Goal: Transaction & Acquisition: Purchase product/service

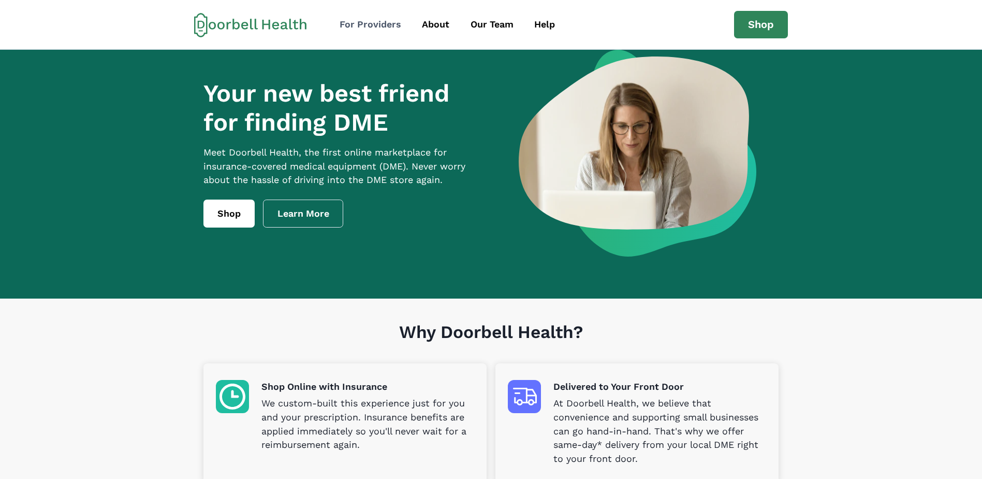
click at [382, 27] on div "For Providers" at bounding box center [371, 25] width 62 height 14
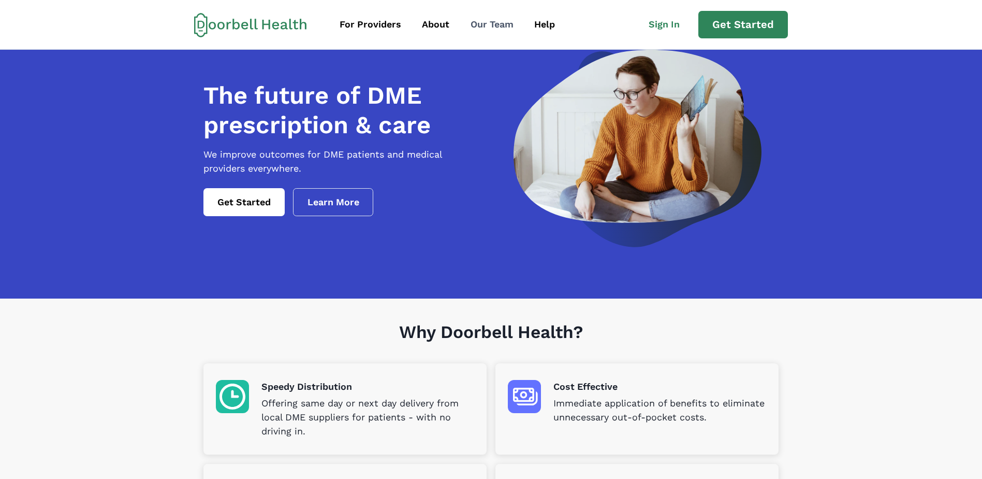
click at [494, 27] on div "Our Team" at bounding box center [492, 25] width 43 height 14
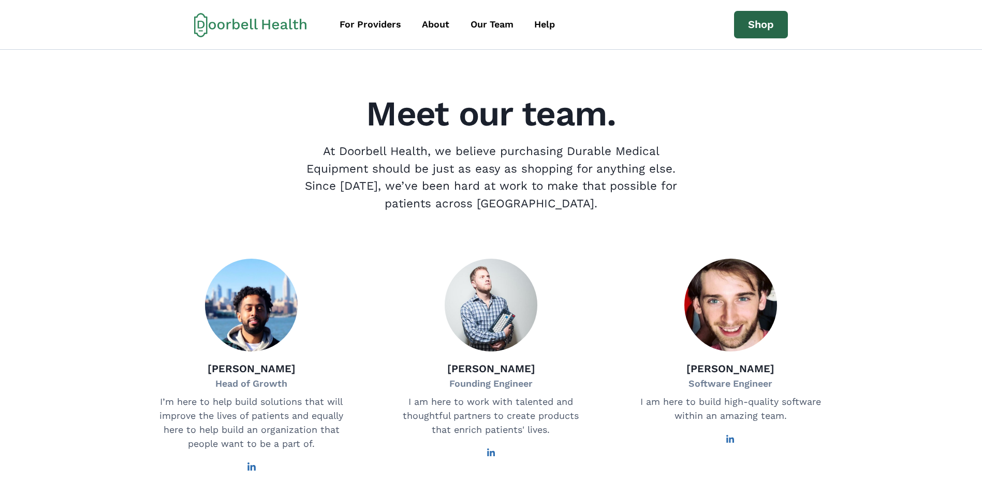
click at [761, 26] on link "Shop" at bounding box center [761, 25] width 54 height 28
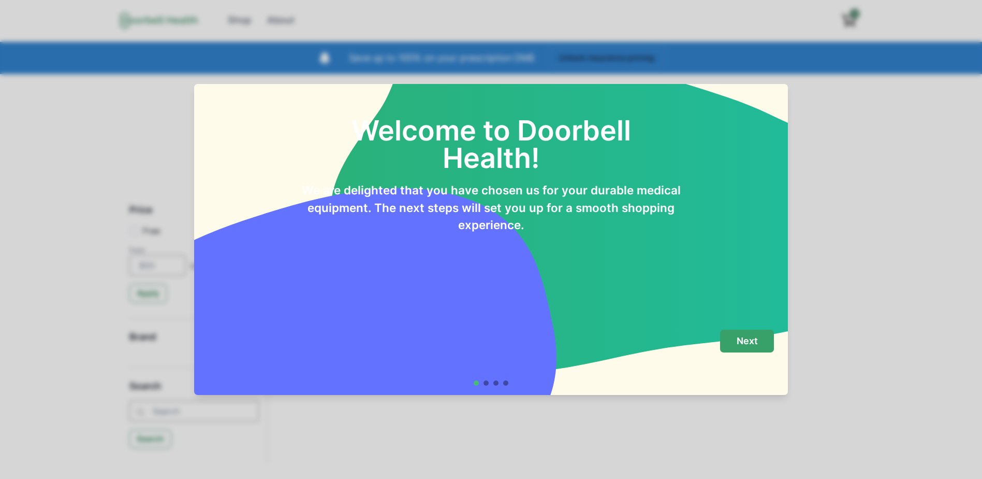
click at [750, 348] on button "Next" at bounding box center [747, 340] width 54 height 23
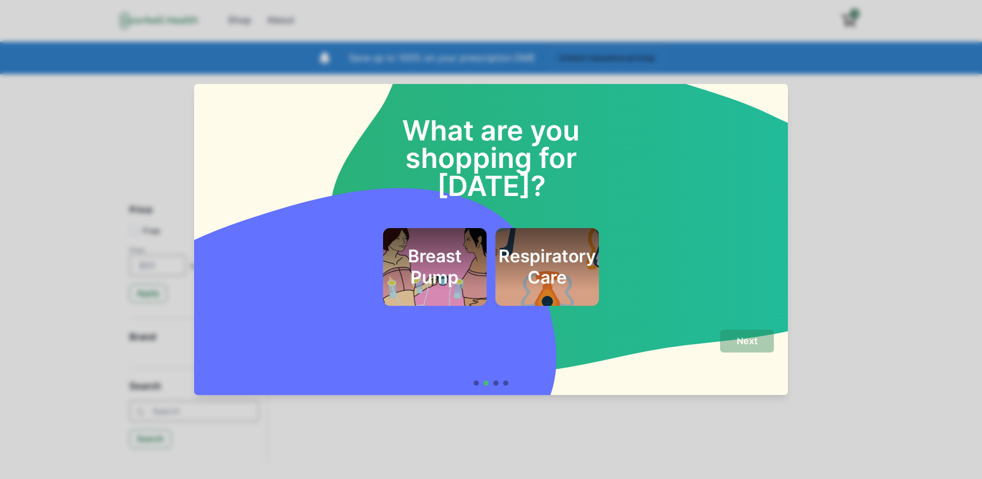
click at [27, 137] on div "What are you shopping for [DATE]? Breast Pump Respiratory Care Next" at bounding box center [491, 239] width 982 height 479
click at [763, 228] on div "Breast Pump Respiratory Care" at bounding box center [491, 267] width 566 height 78
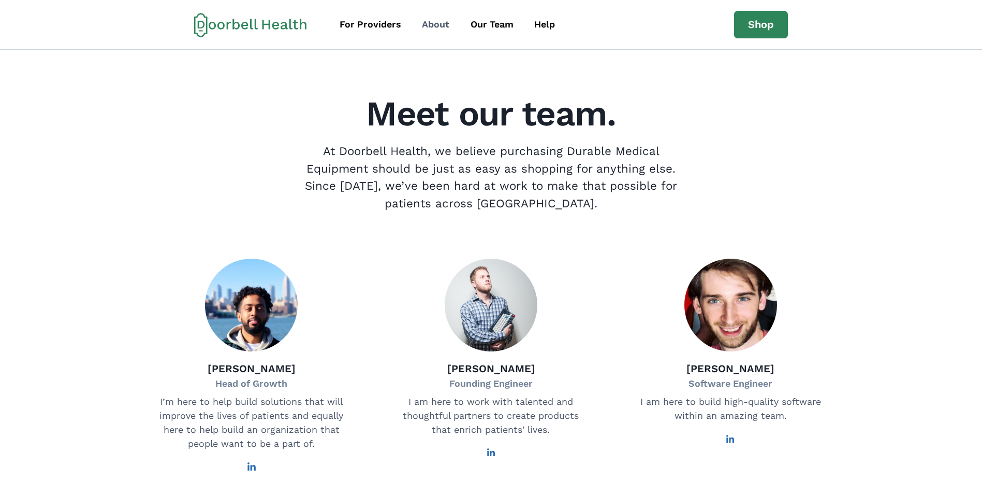
click at [443, 26] on div "About" at bounding box center [435, 25] width 27 height 14
click at [440, 27] on div "About" at bounding box center [435, 25] width 27 height 14
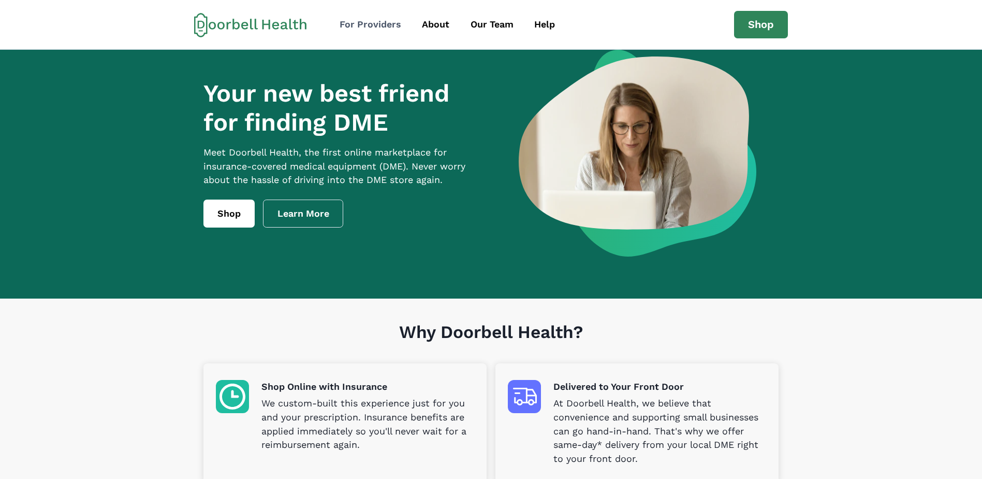
click at [381, 29] on div "For Providers" at bounding box center [371, 25] width 62 height 14
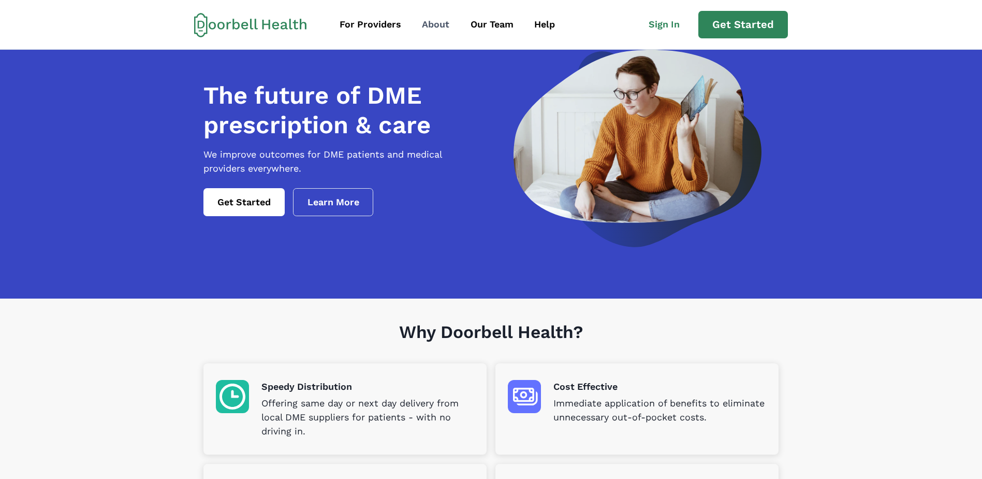
click at [437, 28] on div "About" at bounding box center [435, 25] width 27 height 14
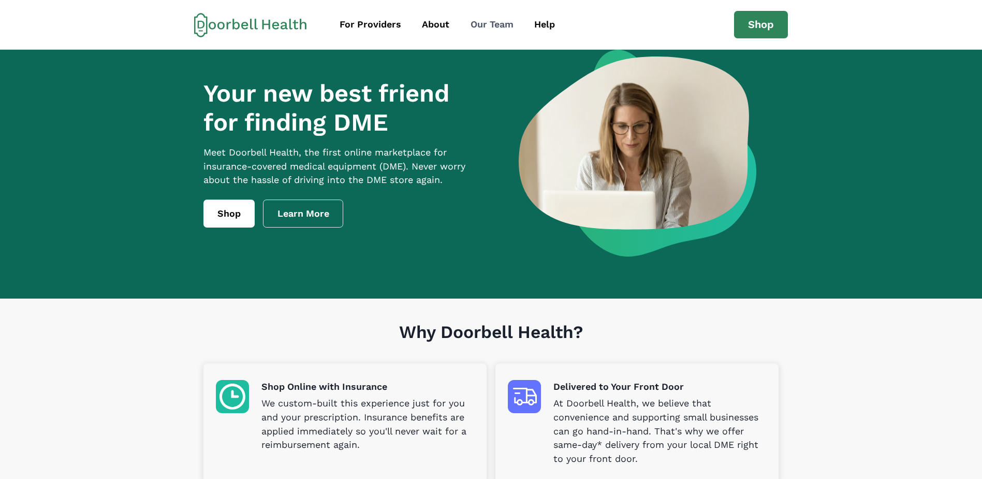
click at [483, 26] on div "Our Team" at bounding box center [492, 25] width 43 height 14
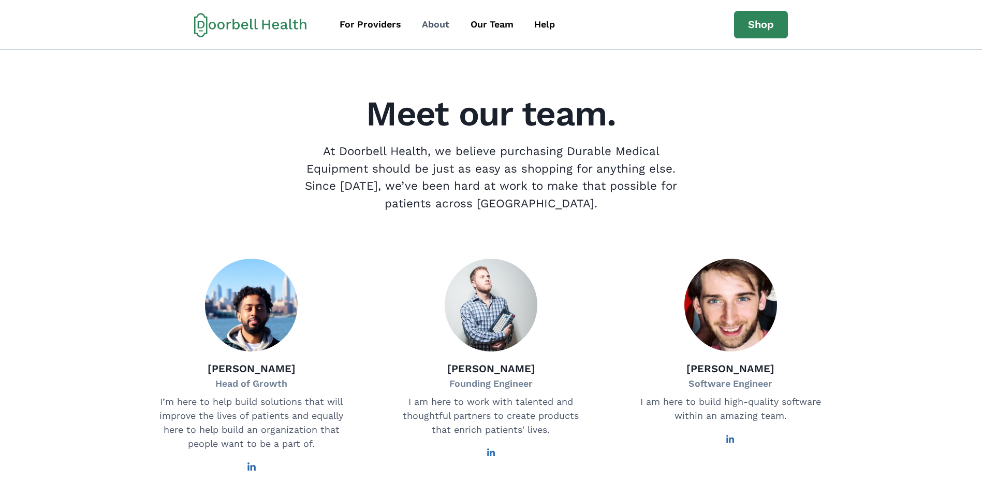
click at [422, 23] on div "About" at bounding box center [435, 25] width 27 height 14
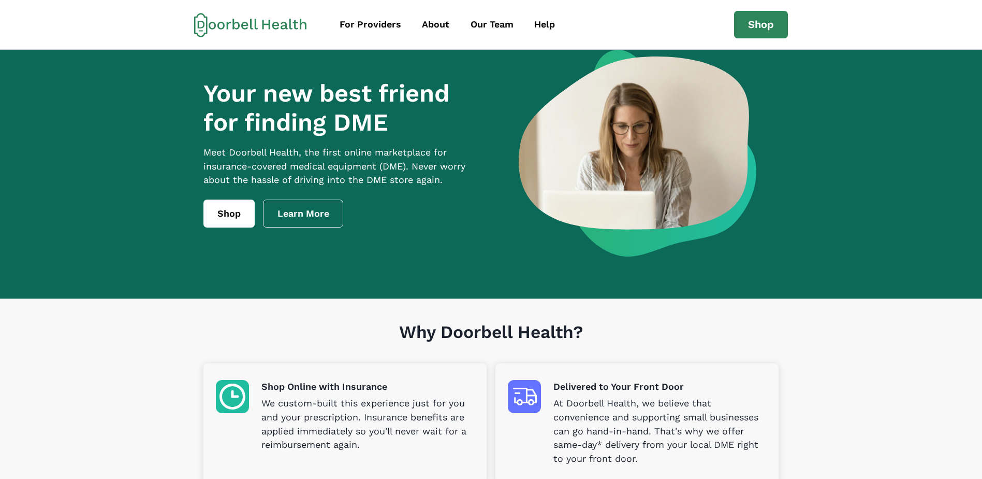
click at [297, 223] on link "Learn More" at bounding box center [303, 213] width 81 height 28
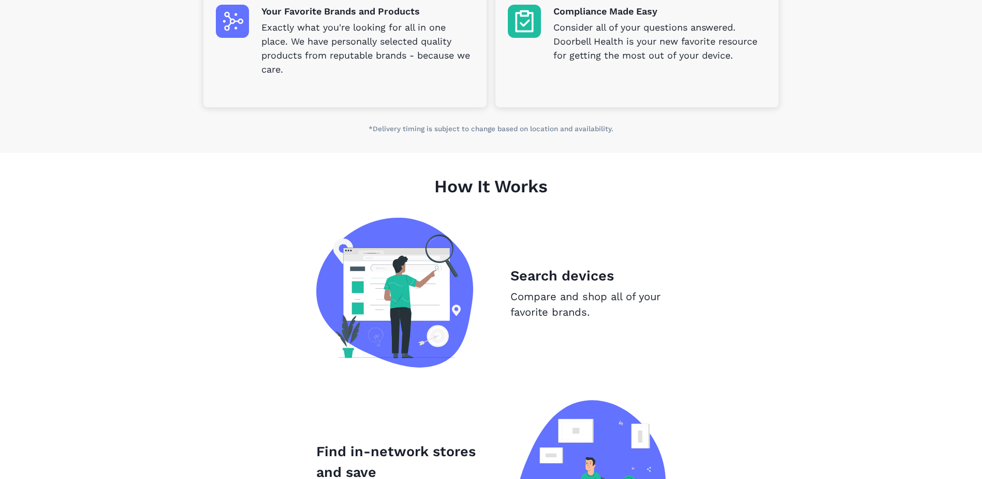
scroll to position [440, 0]
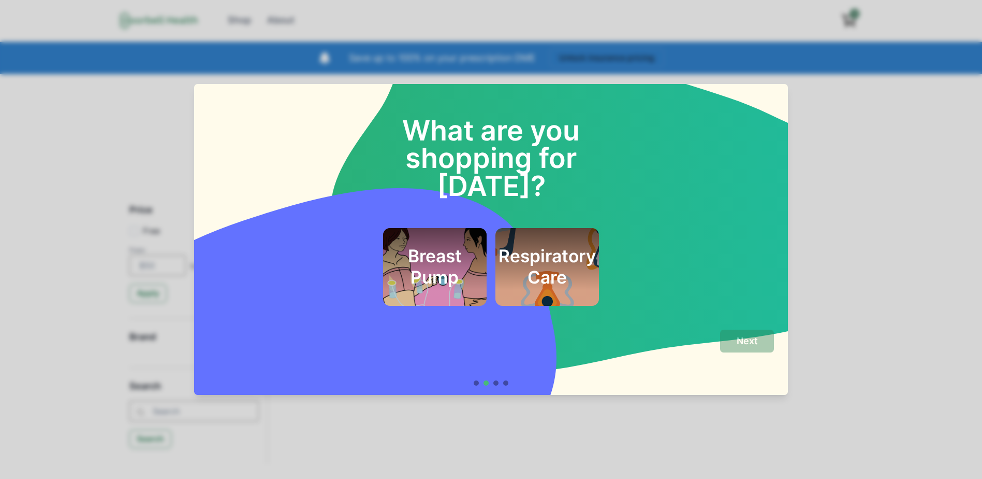
click at [556, 249] on h2 "Respiratory Care" at bounding box center [547, 266] width 97 height 42
click at [749, 337] on p "Next" at bounding box center [747, 340] width 21 height 11
